Goal: Task Accomplishment & Management: Complete application form

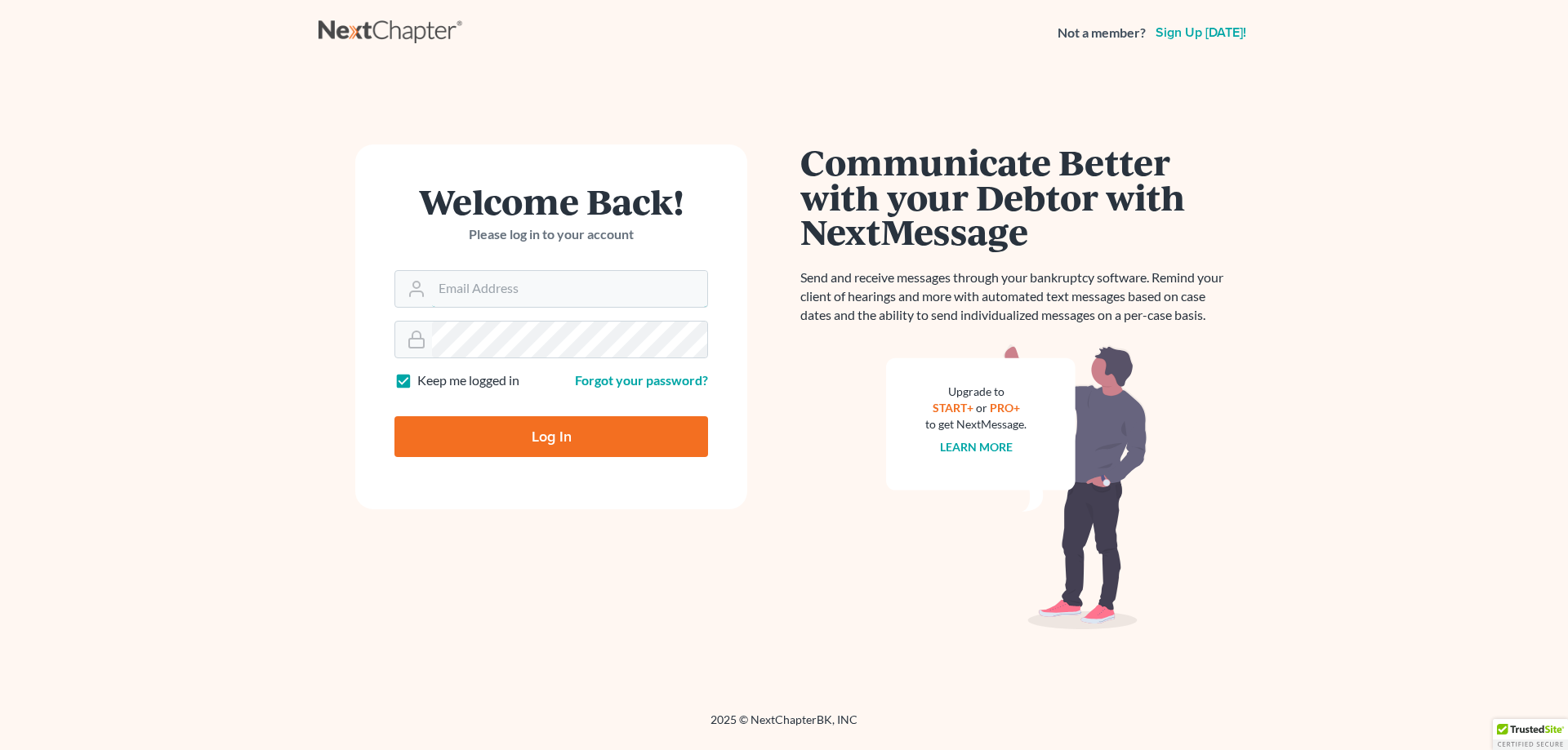
type input "[EMAIL_ADDRESS][DOMAIN_NAME]"
click at [477, 446] on input "Log In" at bounding box center [551, 437] width 314 height 41
type input "Thinking..."
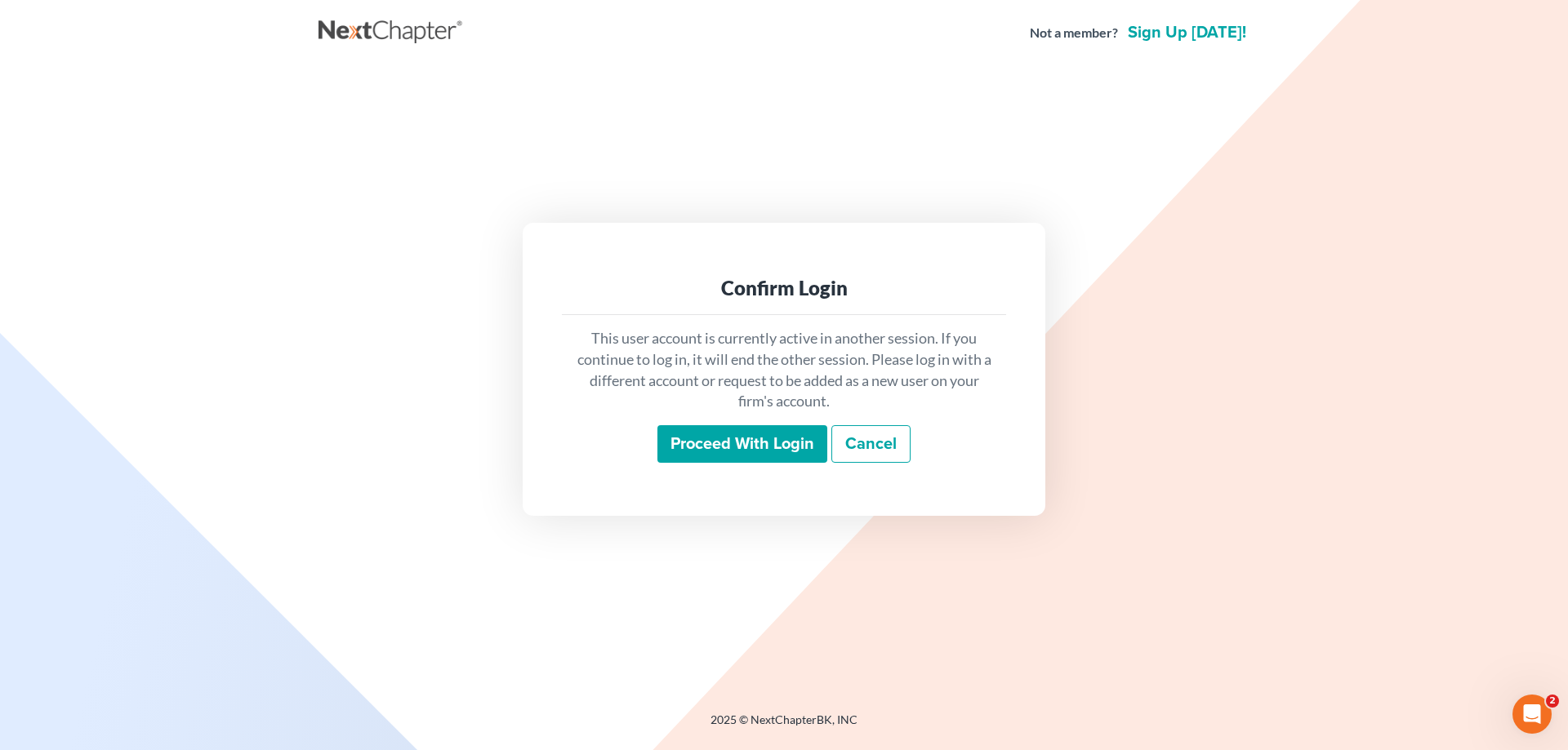
click at [785, 452] on input "Proceed with login" at bounding box center [742, 444] width 170 height 37
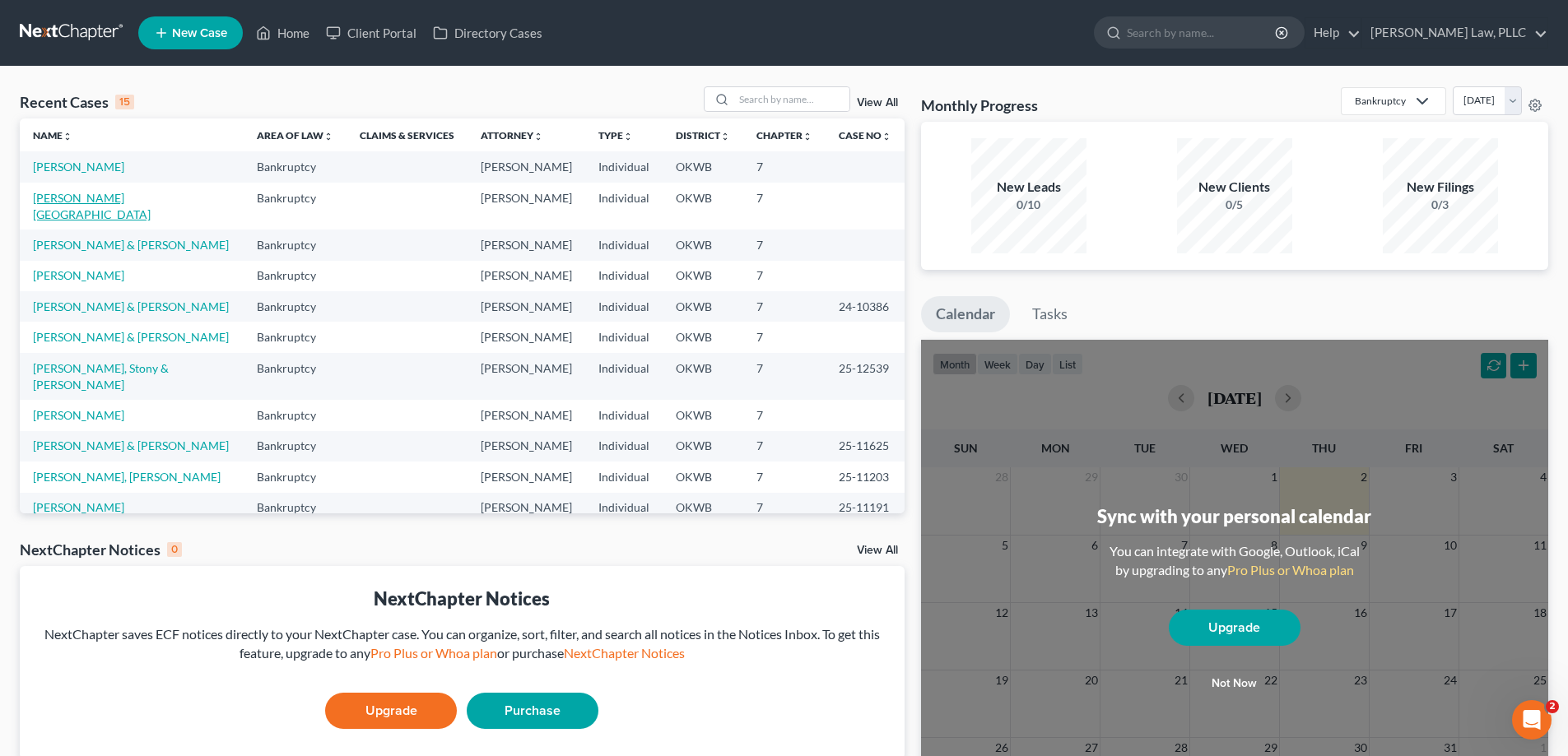
click at [124, 194] on link "Hommertzheim-Bohnet, Ashlee" at bounding box center [92, 206] width 118 height 31
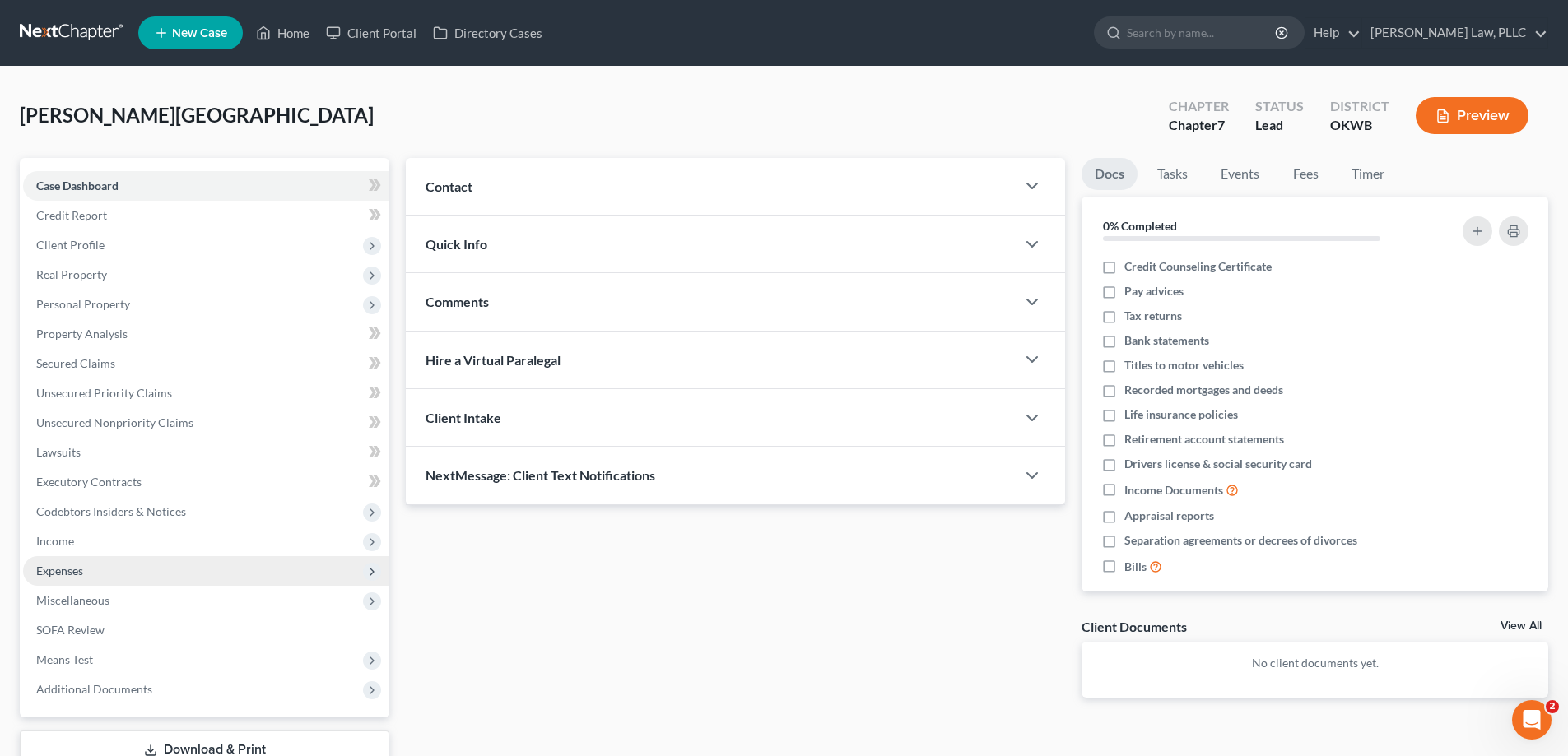
click at [140, 572] on span "Expenses" at bounding box center [206, 572] width 366 height 30
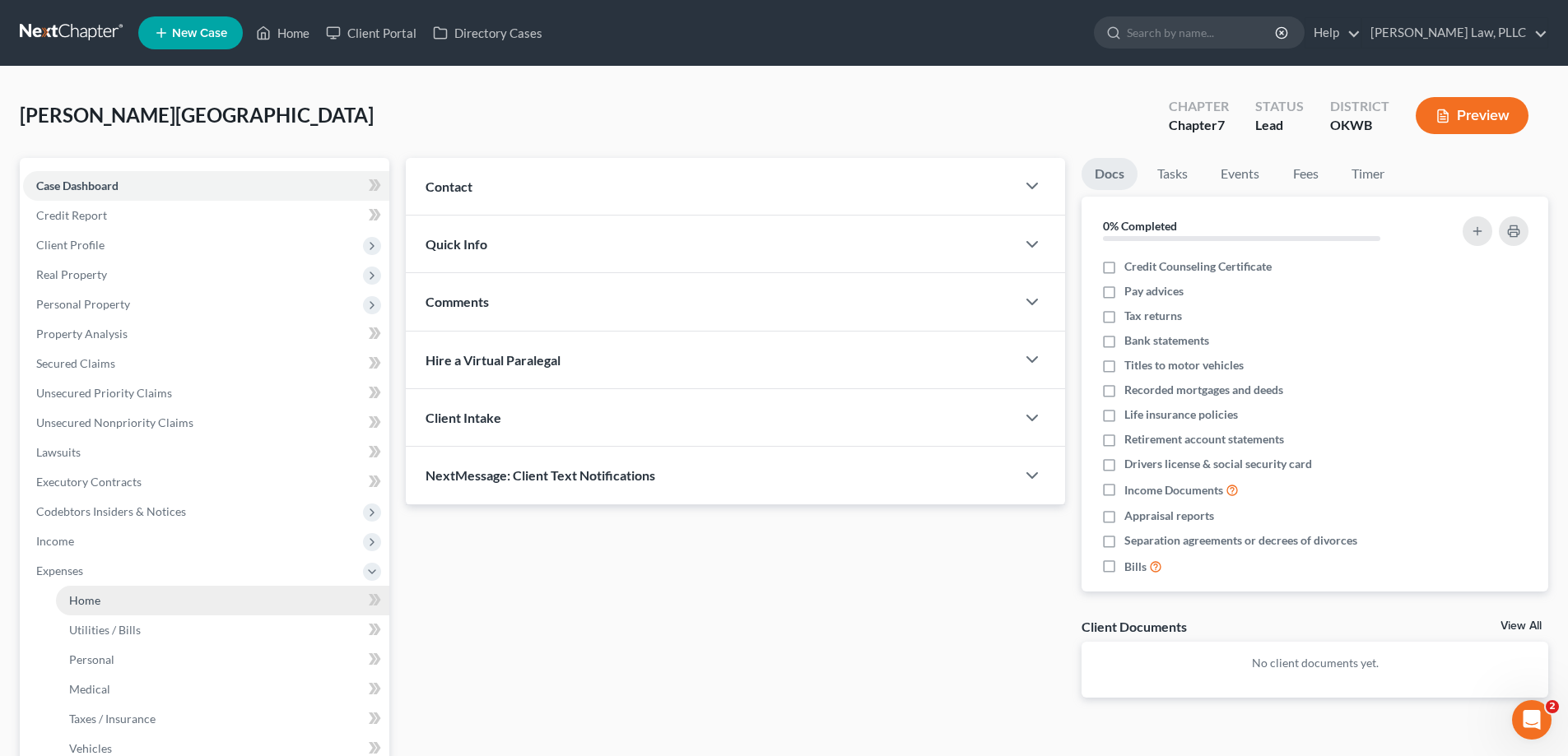
click at [138, 592] on link "Home" at bounding box center [223, 601] width 333 height 30
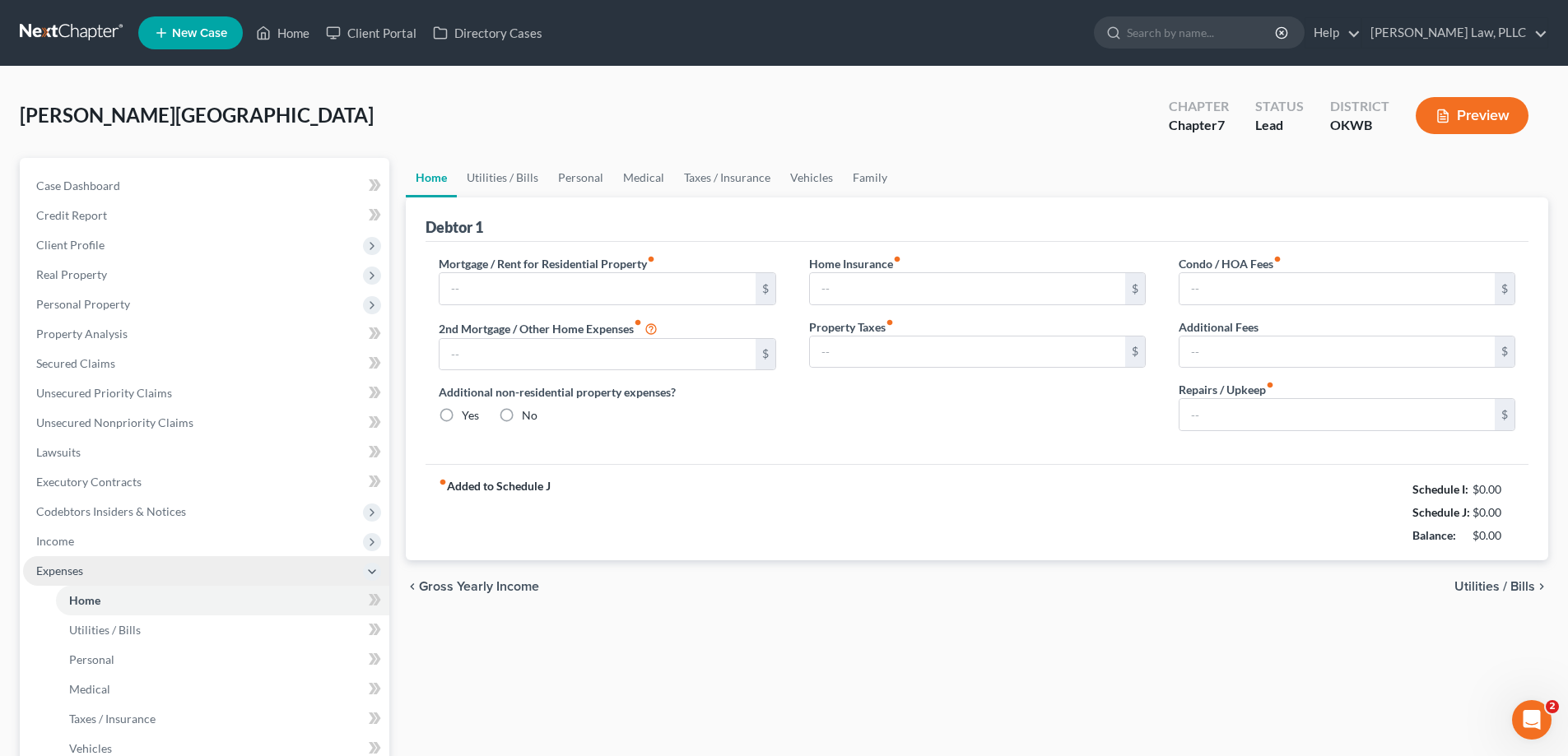
type input "1,000.00"
type input "0.00"
radio input "true"
type input "0.00"
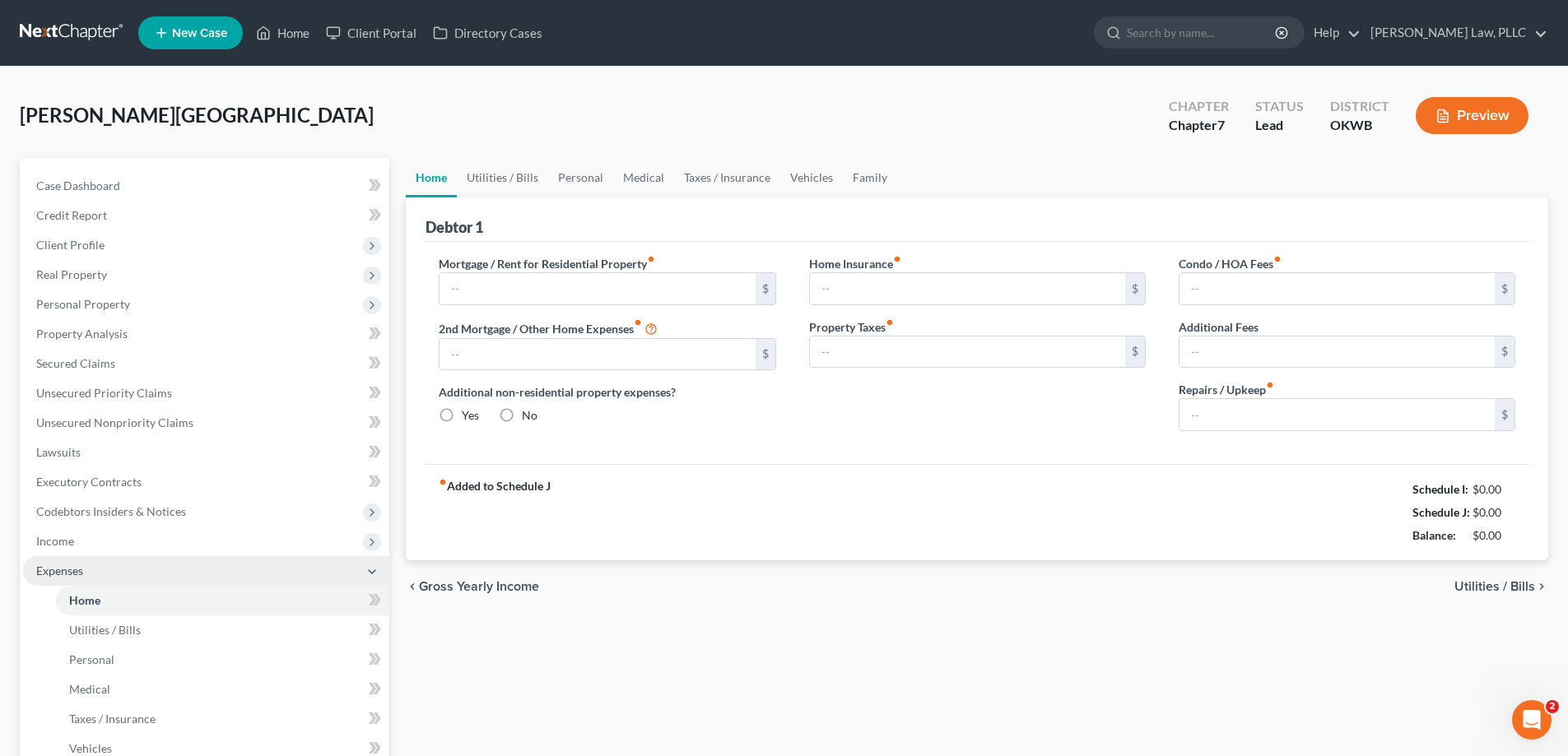
type input "0.00"
type input "125.00"
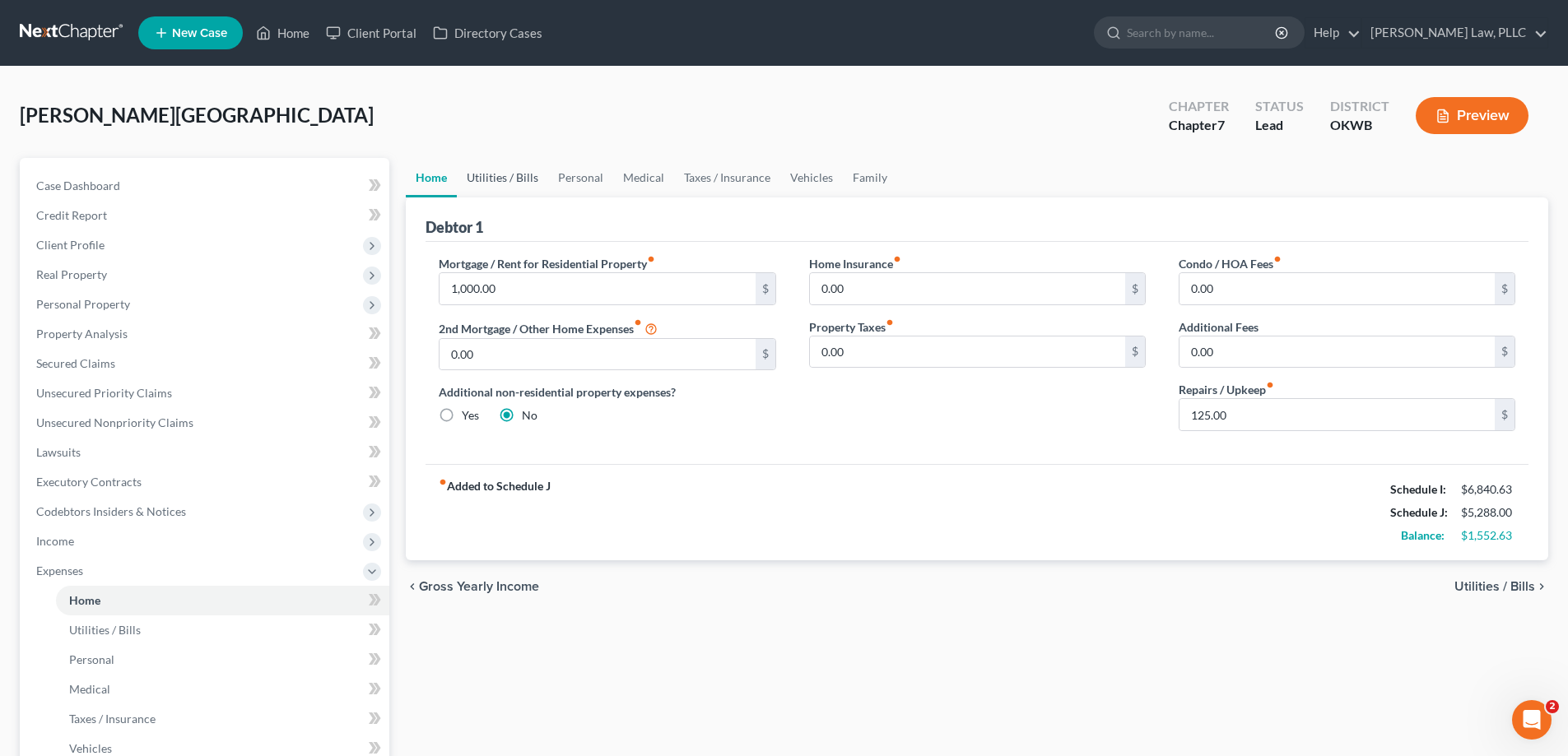
click at [516, 169] on link "Utilities / Bills" at bounding box center [502, 178] width 92 height 39
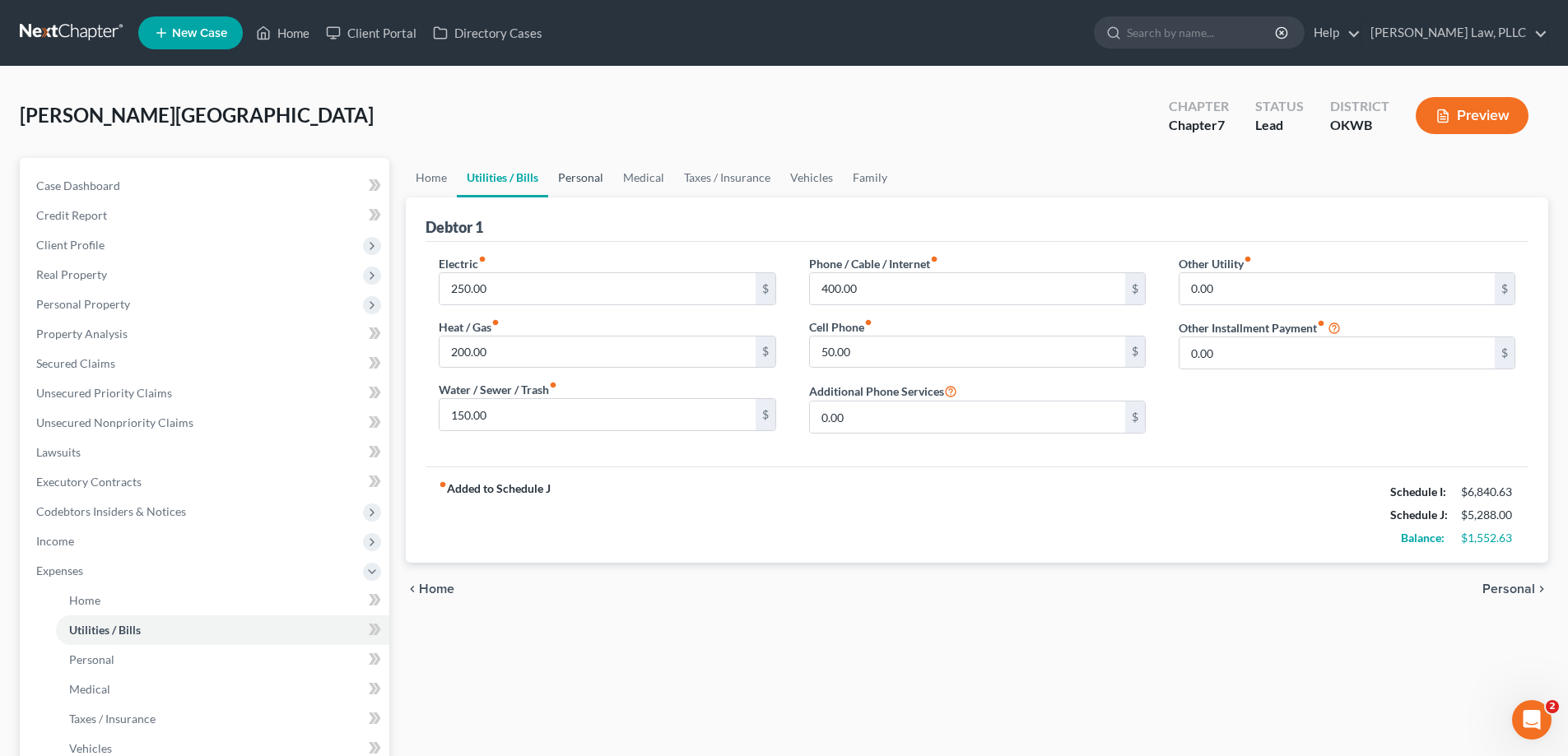
click at [563, 182] on link "Personal" at bounding box center [580, 178] width 65 height 39
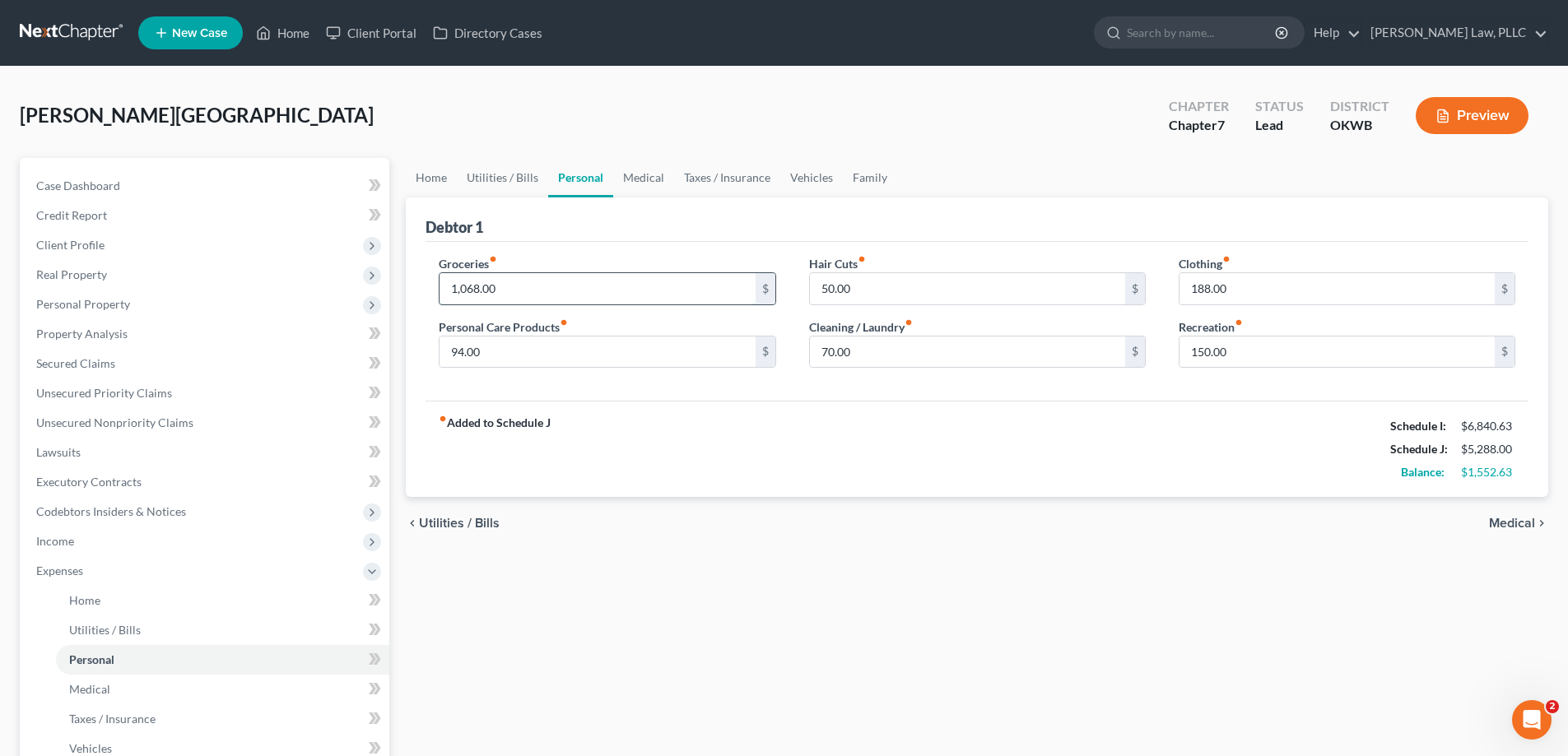
click at [490, 301] on input "1,068.00" at bounding box center [597, 288] width 315 height 31
type input "1,500"
click at [719, 520] on div "chevron_left Utilities / Bills Medical chevron_right" at bounding box center [977, 523] width 1142 height 52
click at [652, 172] on link "Medical" at bounding box center [643, 178] width 61 height 39
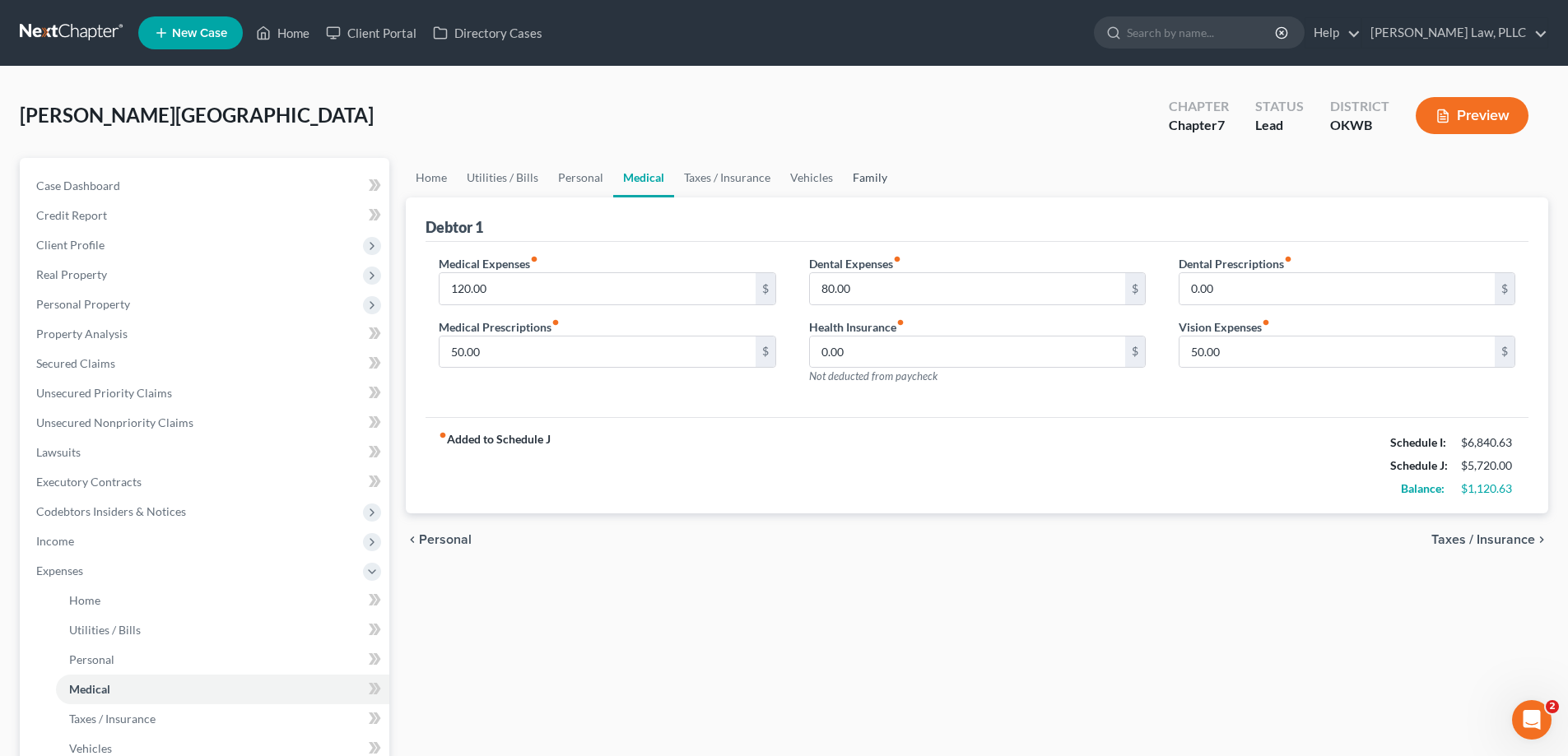
click at [866, 183] on link "Family" at bounding box center [870, 178] width 54 height 39
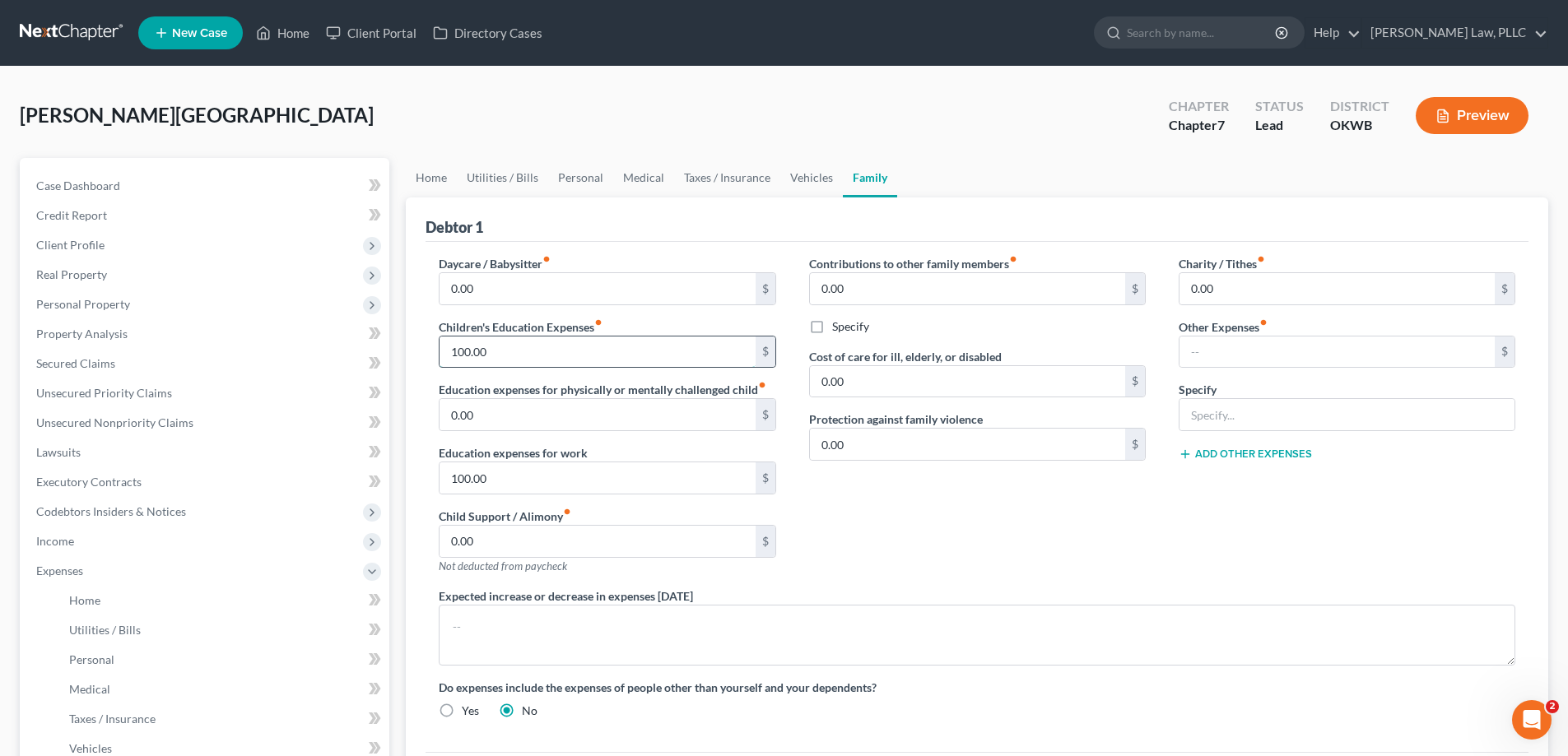
click at [635, 355] on input "100.00" at bounding box center [597, 352] width 315 height 31
type input "200"
click at [904, 510] on div "Contributions to other family members fiber_manual_record 0.00 $ Specify Cost o…" at bounding box center [977, 421] width 370 height 332
click at [581, 180] on link "Personal" at bounding box center [580, 178] width 65 height 39
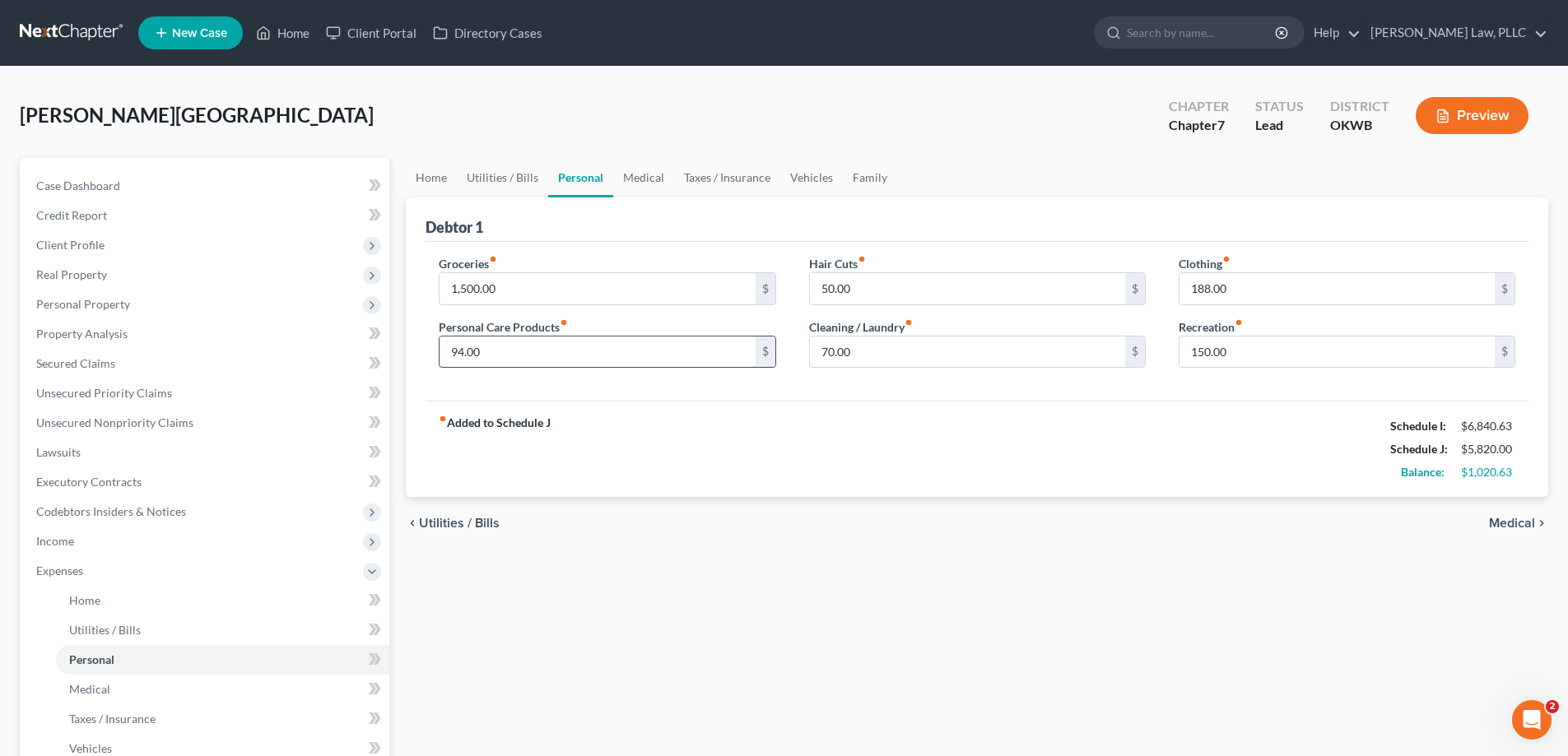
click at [684, 359] on input "94.00" at bounding box center [597, 352] width 315 height 31
click at [797, 385] on div "Groceries fiber_manual_record 1,500.00 $ Personal Care Products fiber_manual_re…" at bounding box center [977, 322] width 1103 height 160
click at [733, 356] on input "200" at bounding box center [597, 352] width 315 height 31
type input "94"
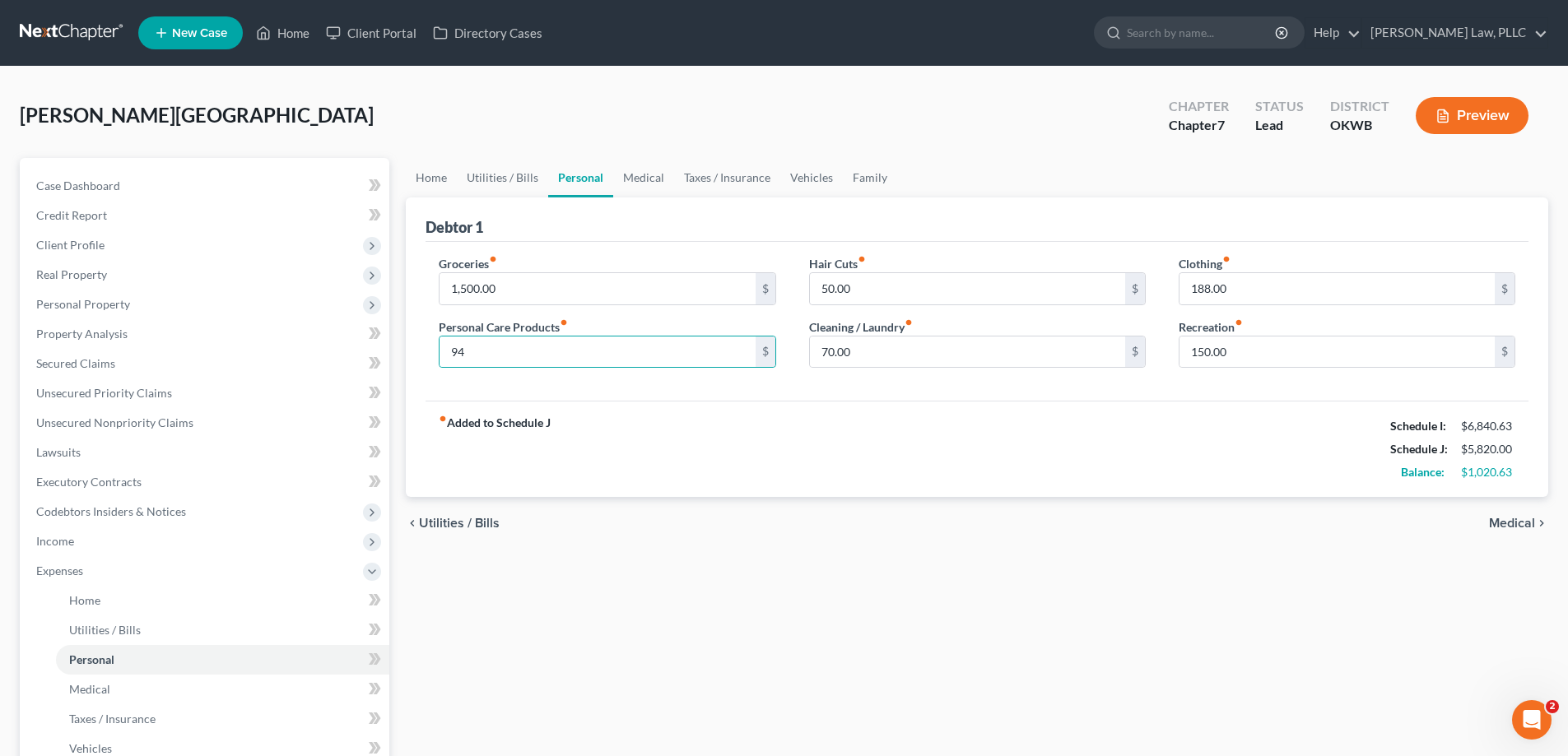
click at [1267, 371] on div "Clothing fiber_manual_record 188.00 $ Recreation fiber_manual_record 150.00 $" at bounding box center [1346, 318] width 370 height 126
click at [1269, 359] on input "150.00" at bounding box center [1337, 352] width 315 height 31
type input "250"
click at [1157, 494] on div "fiber_manual_record Added to Schedule J Schedule I: $6,840.63 Schedule J: $5,92…" at bounding box center [977, 448] width 1103 height 96
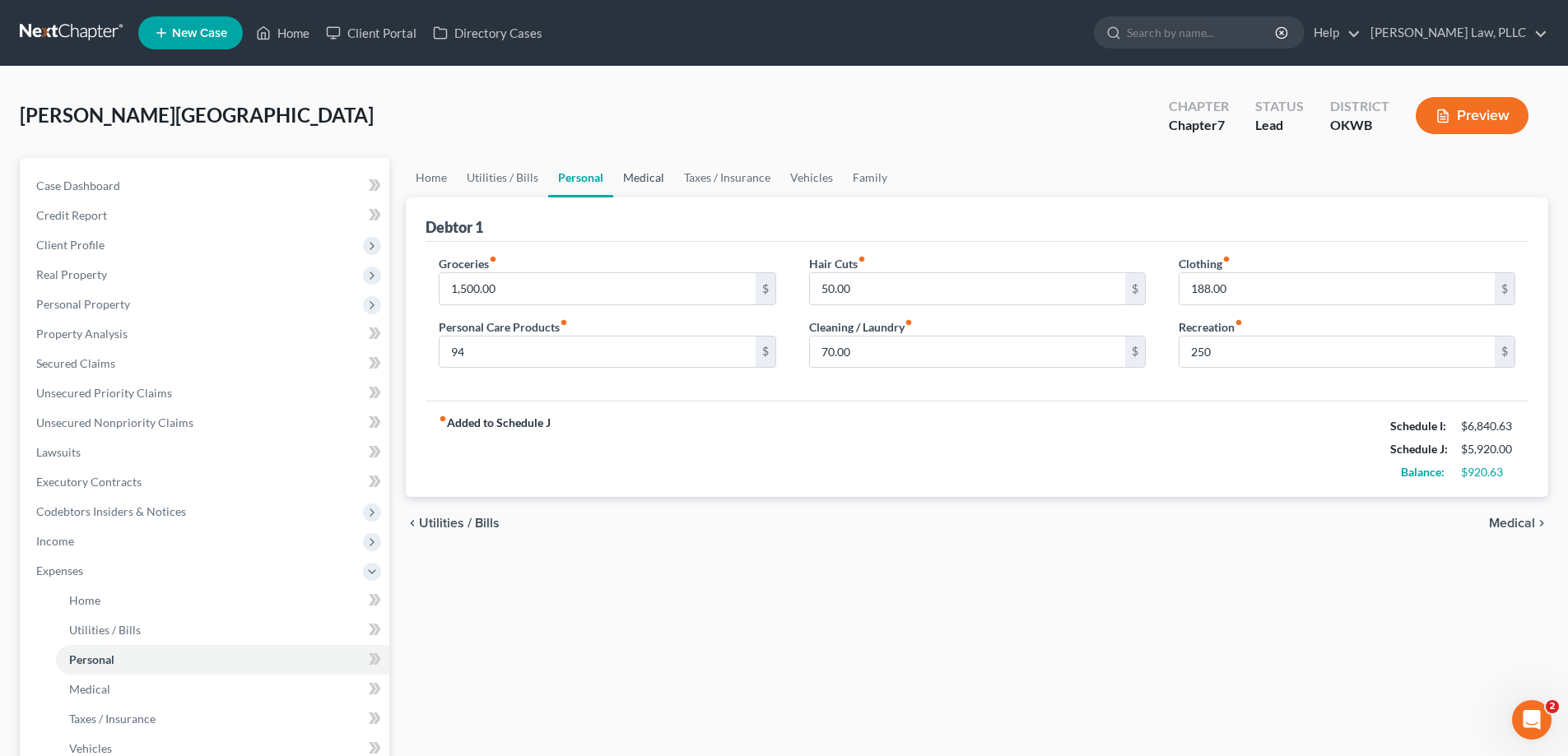
click at [632, 181] on link "Medical" at bounding box center [643, 178] width 61 height 39
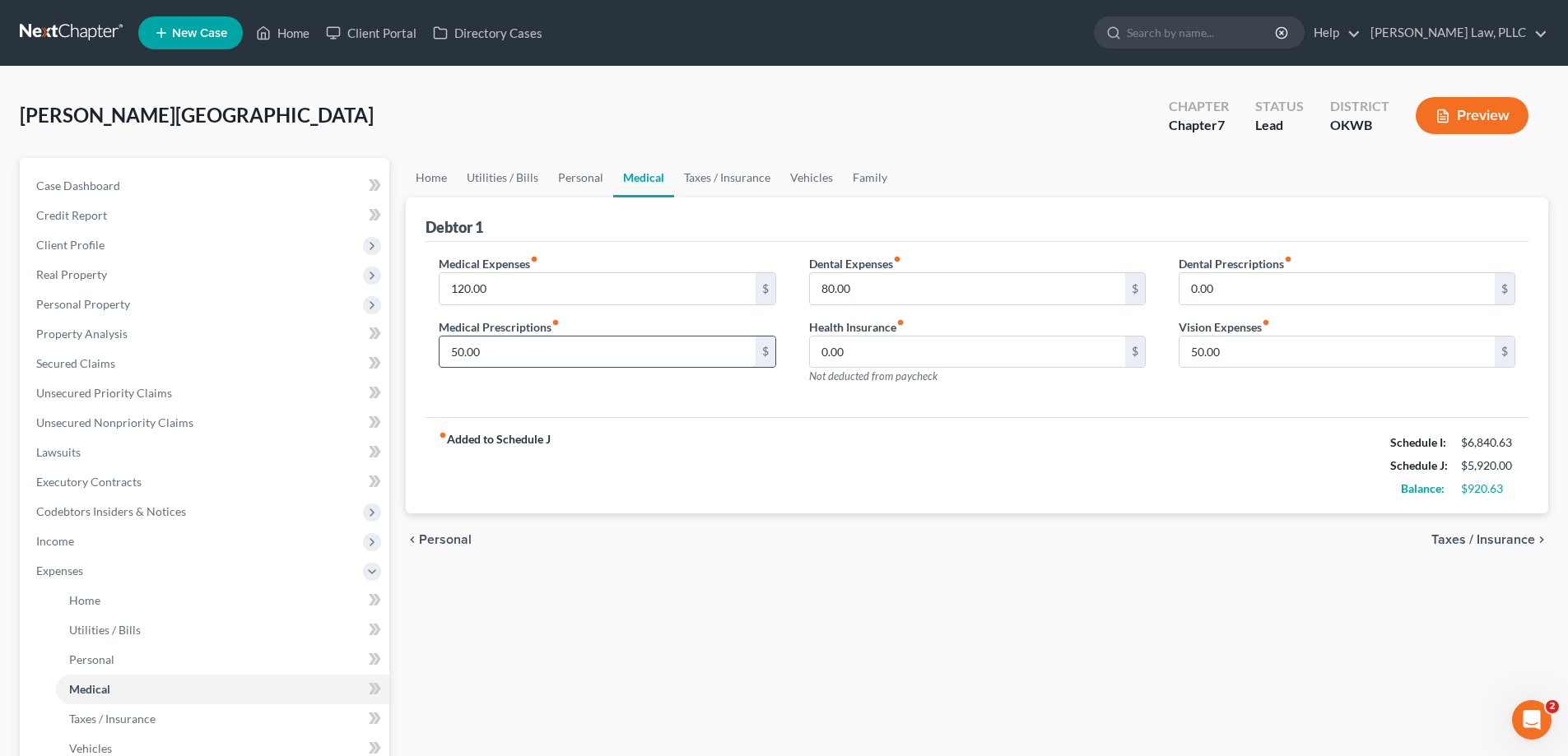
click at [493, 354] on input "50.00" at bounding box center [597, 352] width 315 height 31
click at [492, 288] on input "120.00" at bounding box center [597, 288] width 315 height 31
type input "150"
click at [1213, 348] on input "50.00" at bounding box center [1337, 352] width 315 height 31
type input "75"
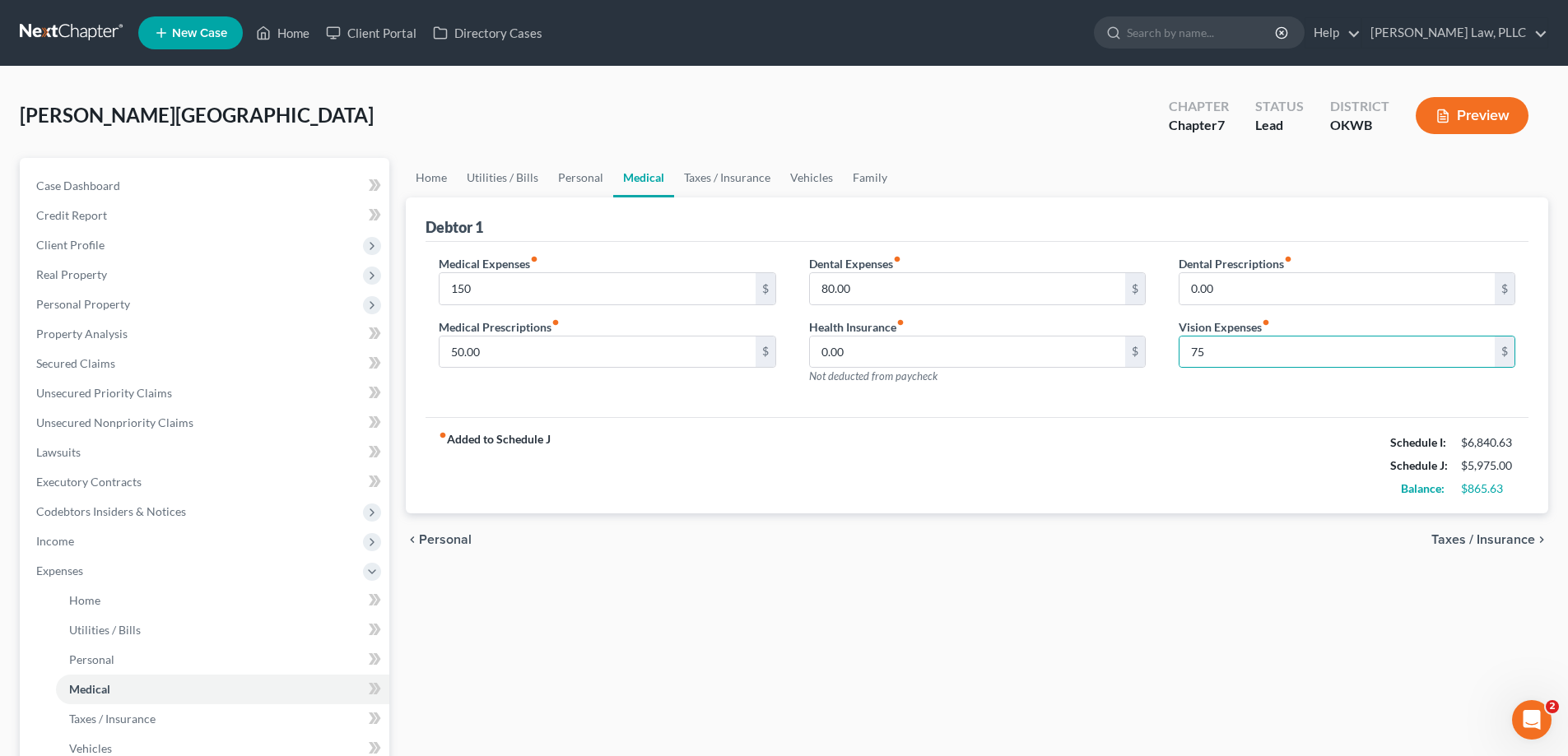
click at [1142, 537] on div "chevron_left Personal Taxes / Insurance chevron_right" at bounding box center [977, 540] width 1142 height 52
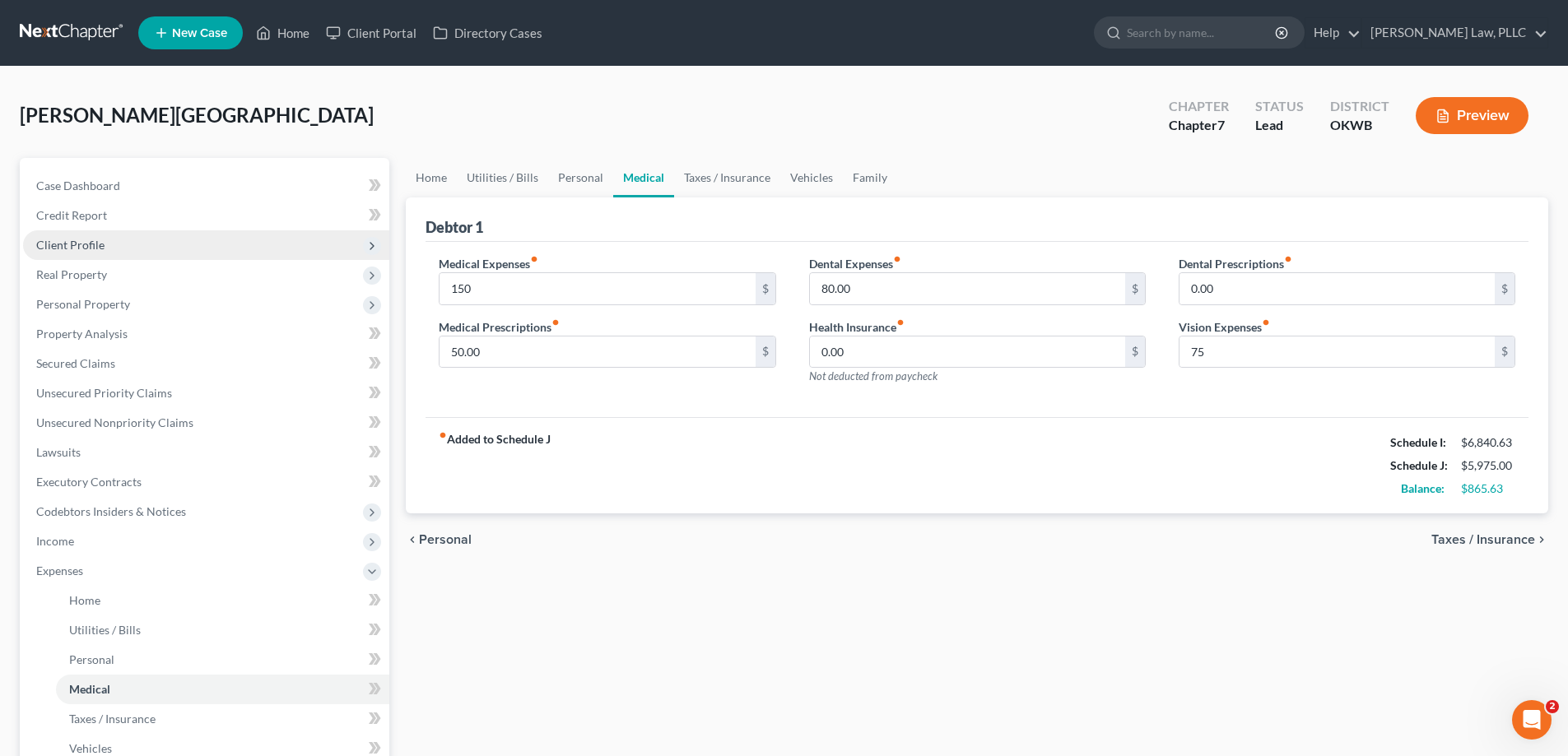
click at [167, 245] on span "Client Profile" at bounding box center [206, 245] width 366 height 30
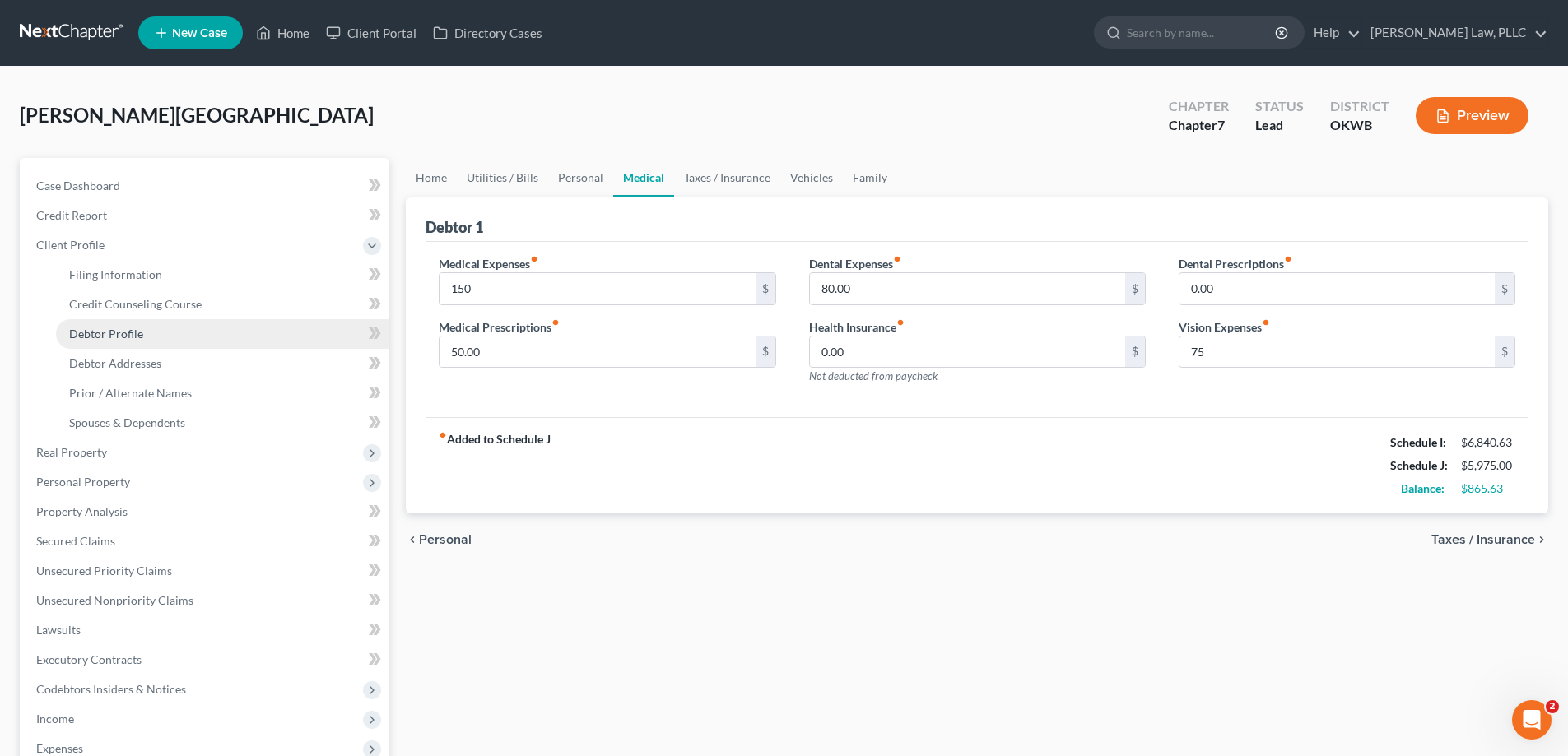
click at [167, 322] on link "Debtor Profile" at bounding box center [223, 334] width 333 height 30
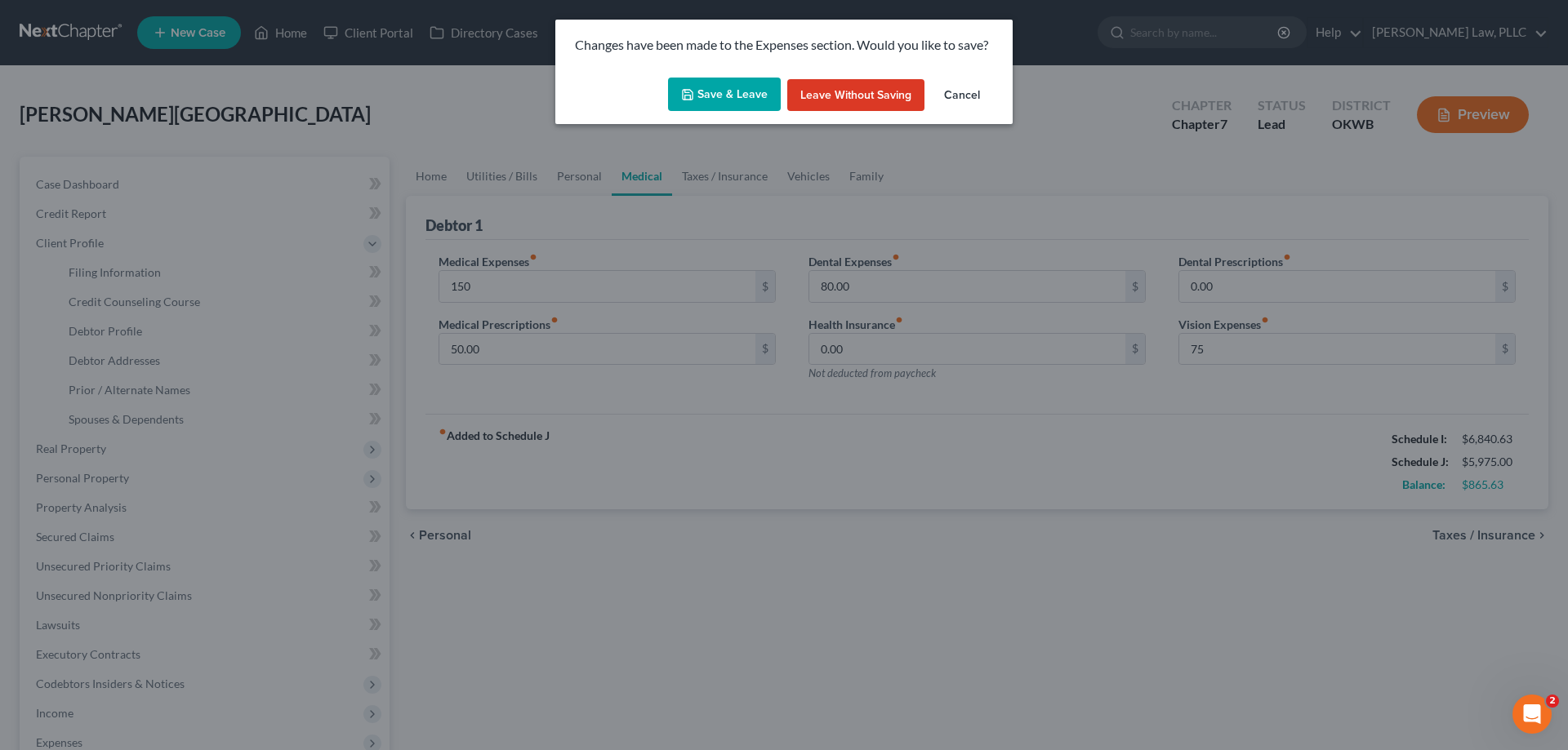
click at [693, 101] on button "Save & Leave" at bounding box center [724, 95] width 112 height 34
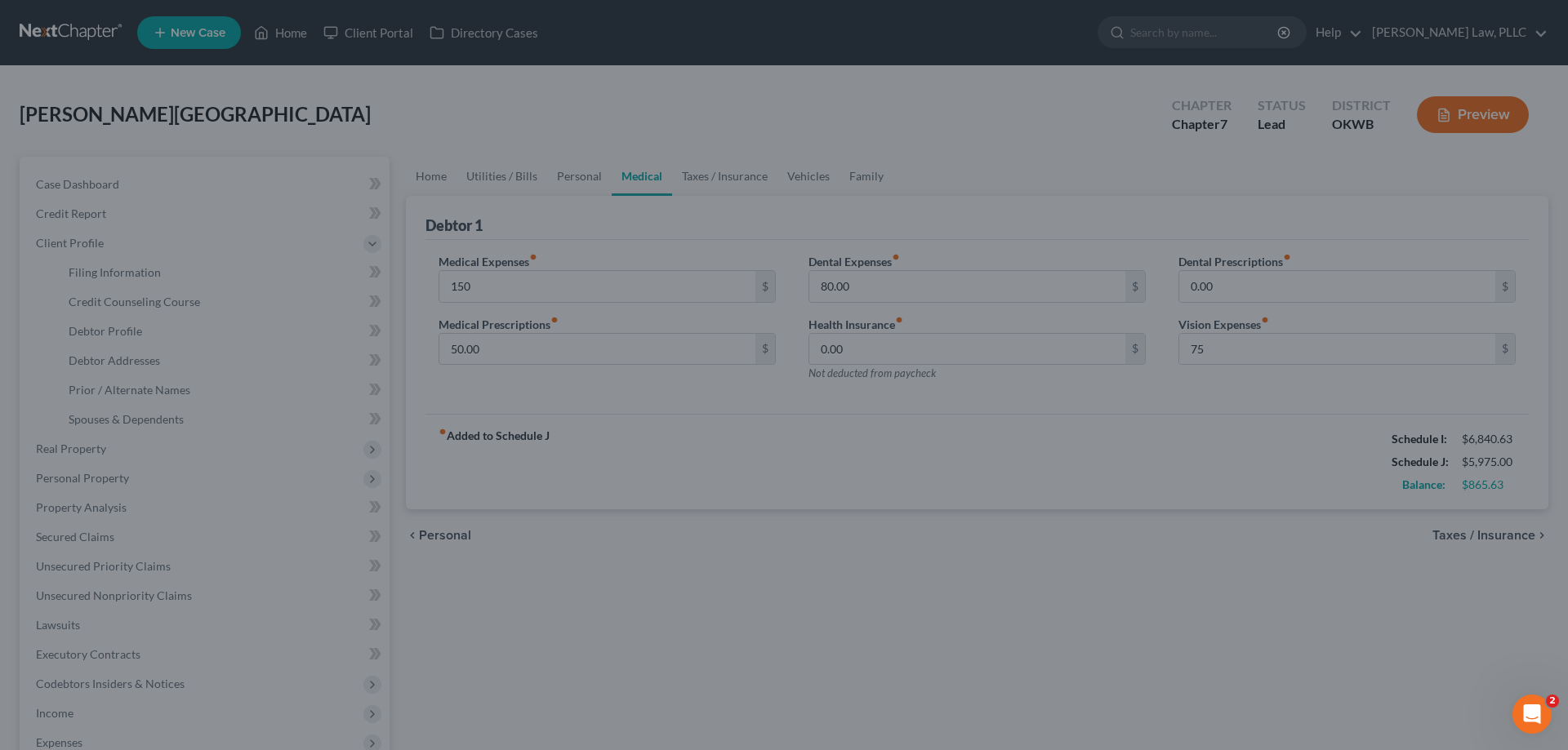
type input "150.00"
type input "75.00"
select select "3"
select select "2"
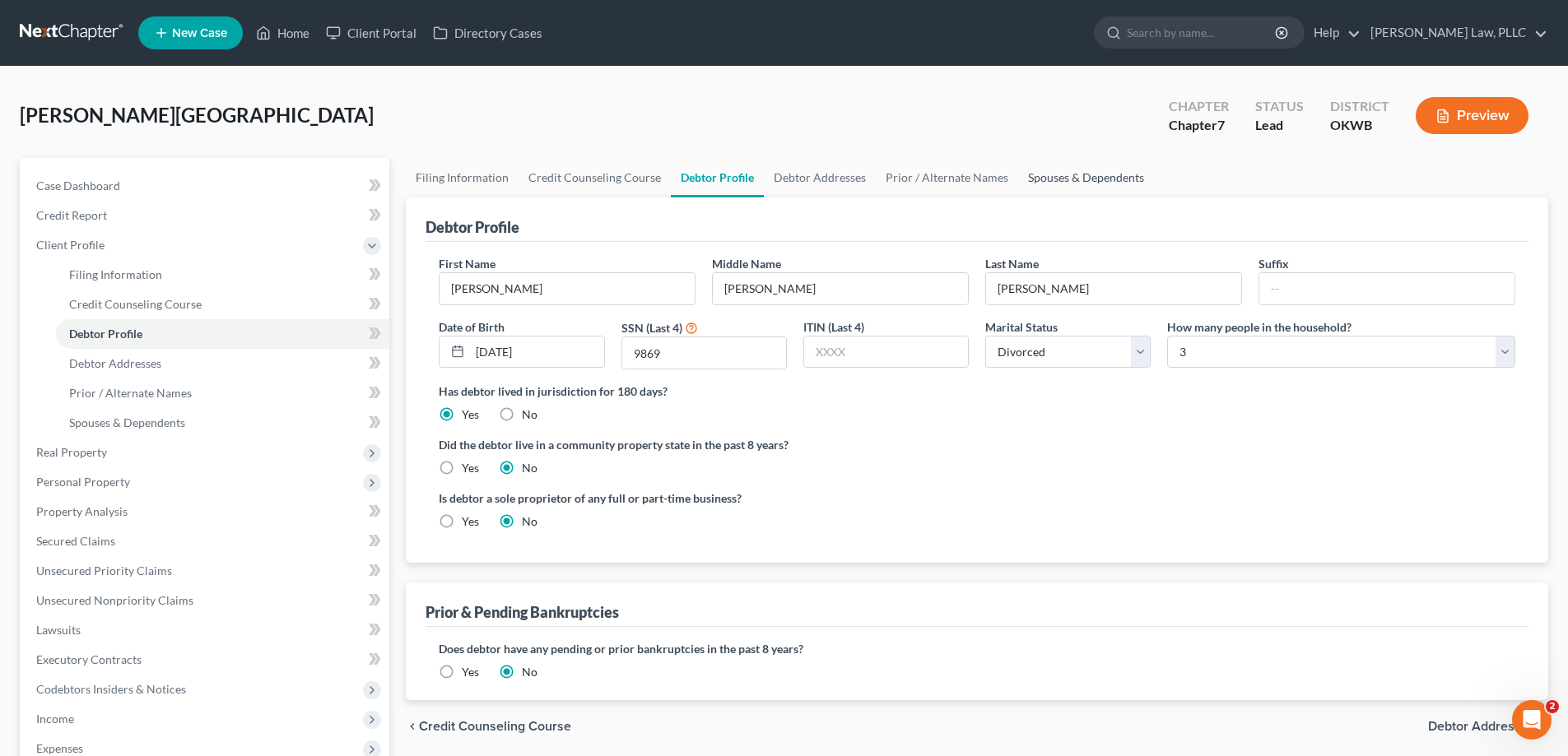
click at [1044, 175] on link "Spouses & Dependents" at bounding box center [1085, 178] width 136 height 39
